Goal: Entertainment & Leisure: Browse casually

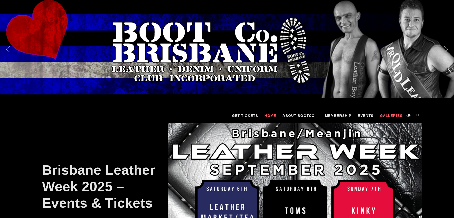
click at [391, 117] on link "Galleries" at bounding box center [391, 115] width 28 height 15
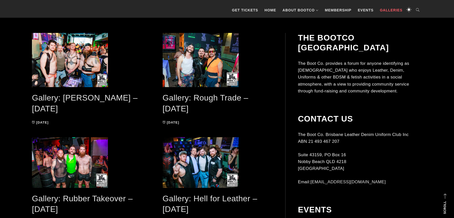
scroll to position [118, 0]
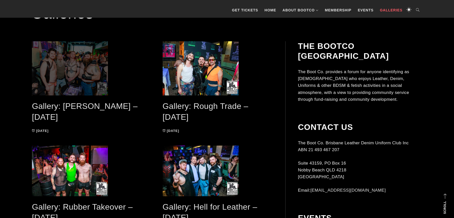
click at [70, 85] on span at bounding box center [87, 68] width 110 height 54
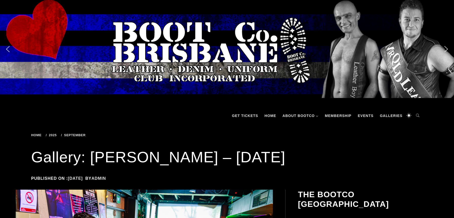
scroll to position [117, 0]
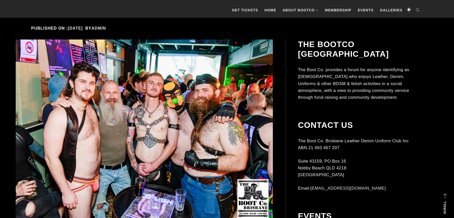
click at [100, 132] on img at bounding box center [144, 131] width 257 height 184
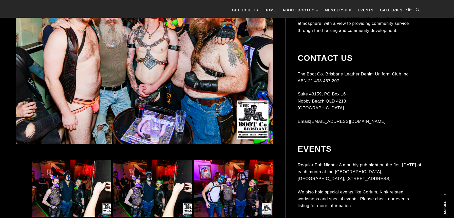
scroll to position [204, 0]
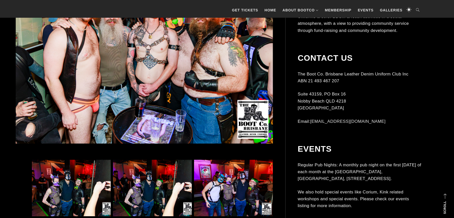
click at [76, 187] on img at bounding box center [71, 188] width 79 height 56
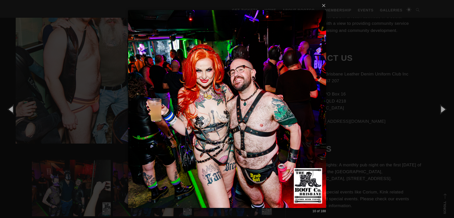
click at [253, 118] on img at bounding box center [227, 109] width 198 height 218
